Goal: Obtain resource: Obtain resource

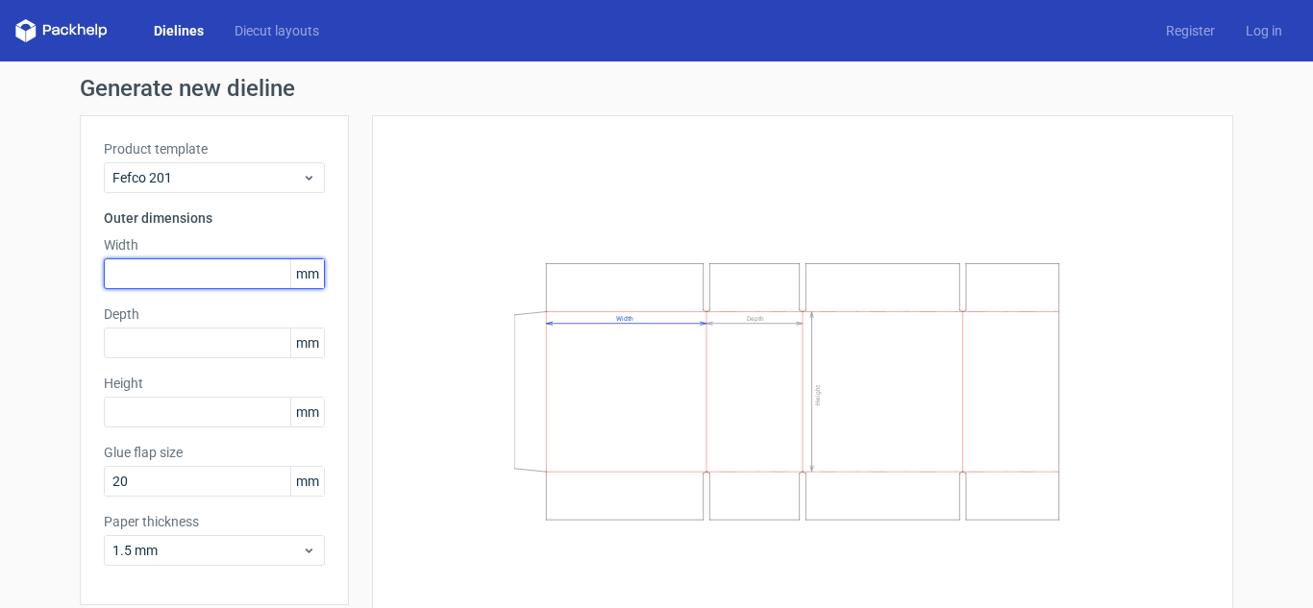
click at [216, 271] on input "text" at bounding box center [214, 274] width 221 height 31
type input "246"
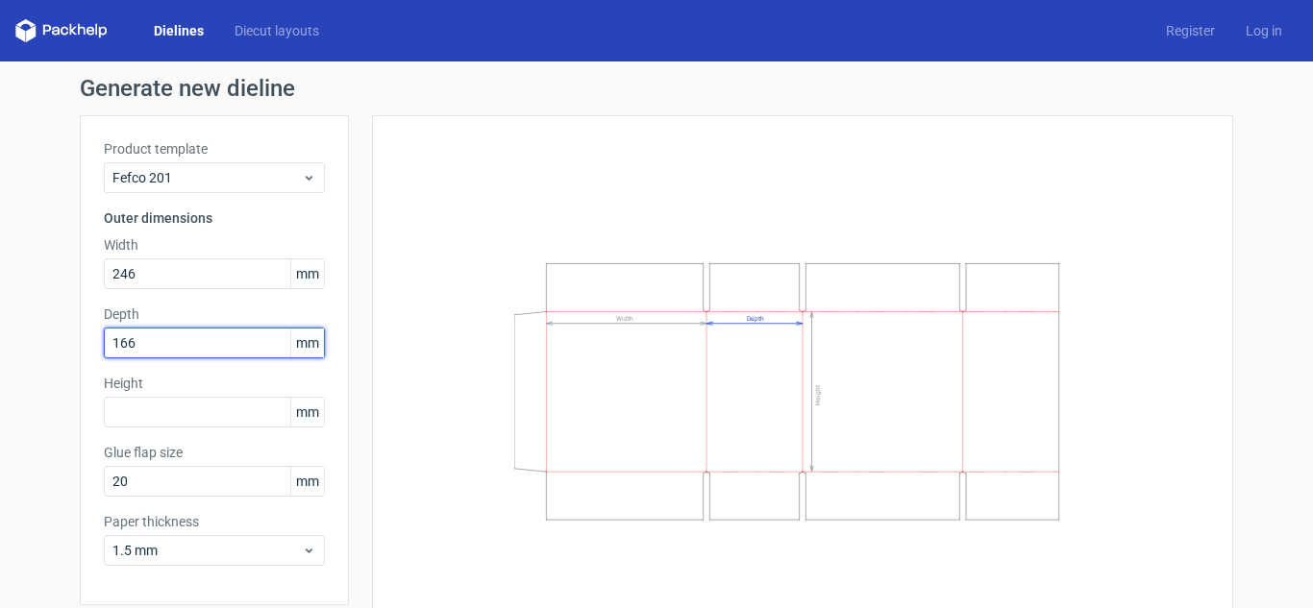
type input "166"
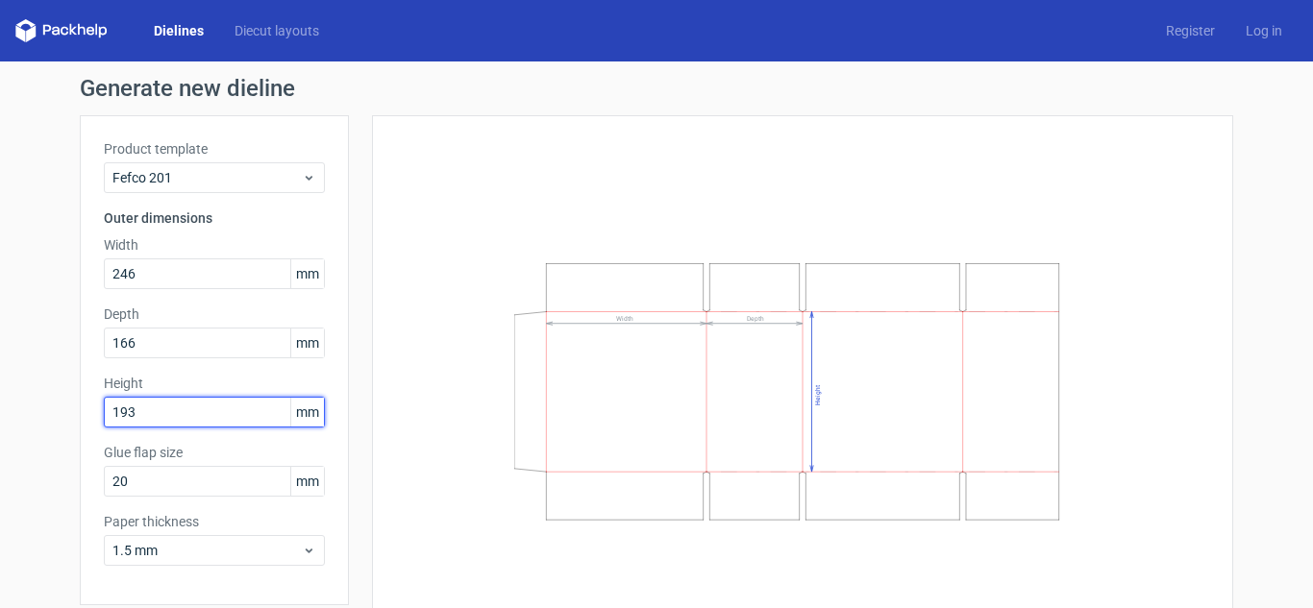
type input "193"
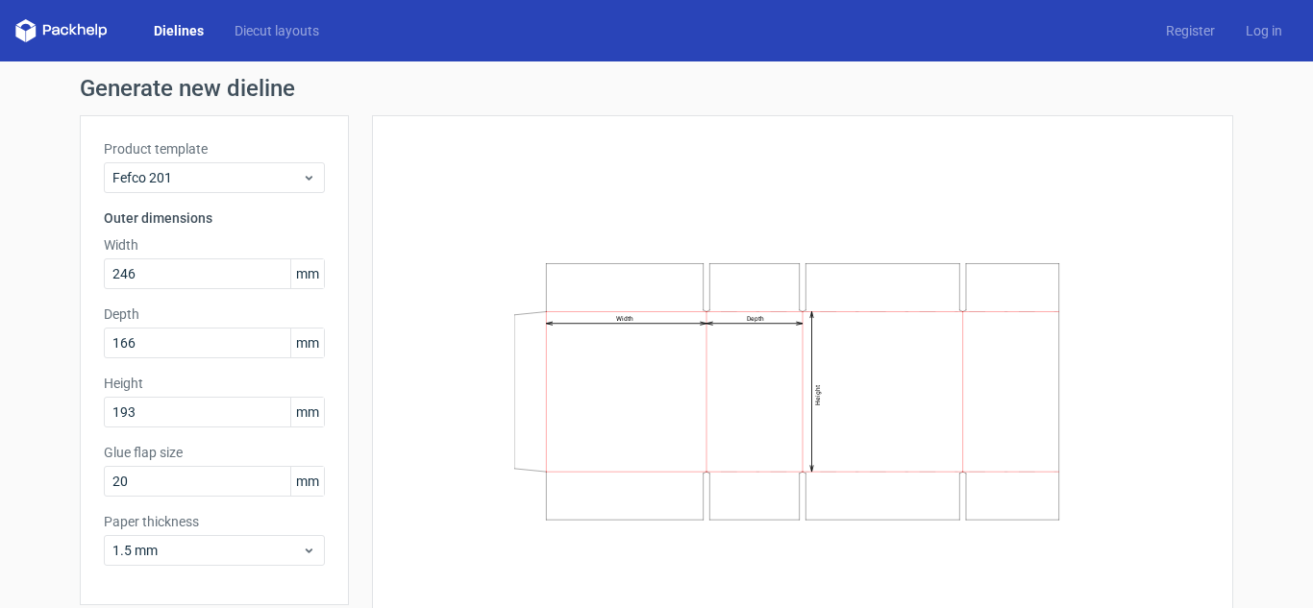
drag, startPoint x: 1285, startPoint y: 234, endPoint x: 1293, endPoint y: 267, distance: 33.6
click at [1293, 306] on div "Generate new dieline Product template Fefco 201 Outer dimensions Width 246 mm D…" at bounding box center [656, 373] width 1313 height 622
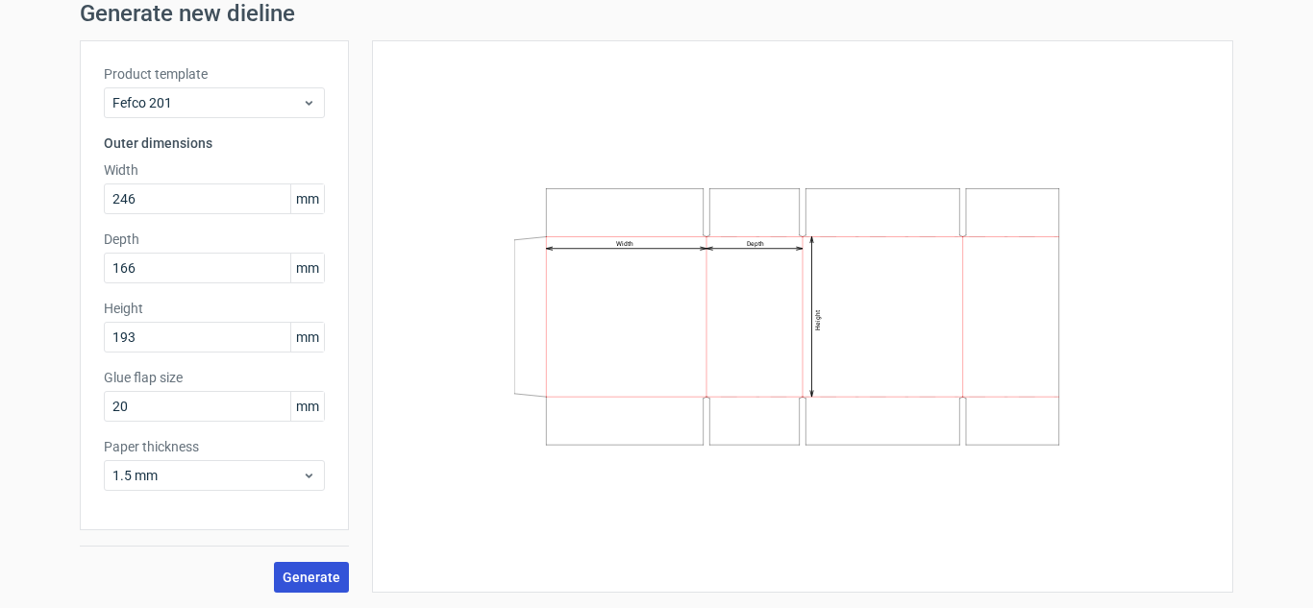
click at [333, 563] on button "Generate" at bounding box center [311, 577] width 75 height 31
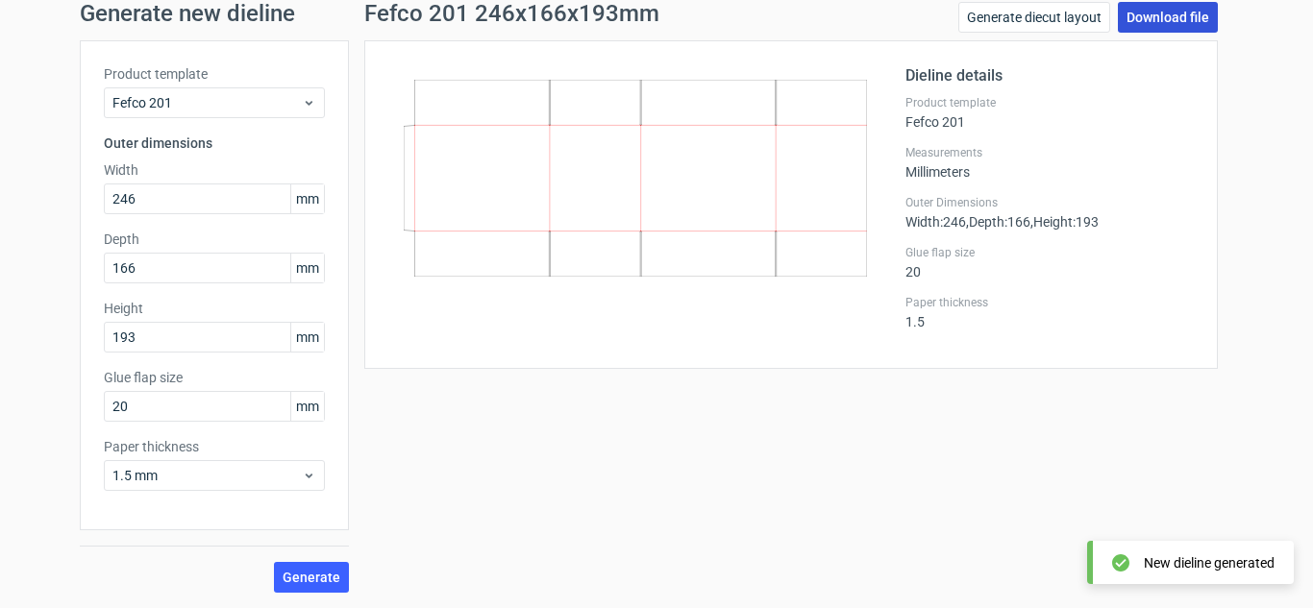
click at [1132, 24] on link "Download file" at bounding box center [1168, 17] width 100 height 31
